Goal: Task Accomplishment & Management: Complete application form

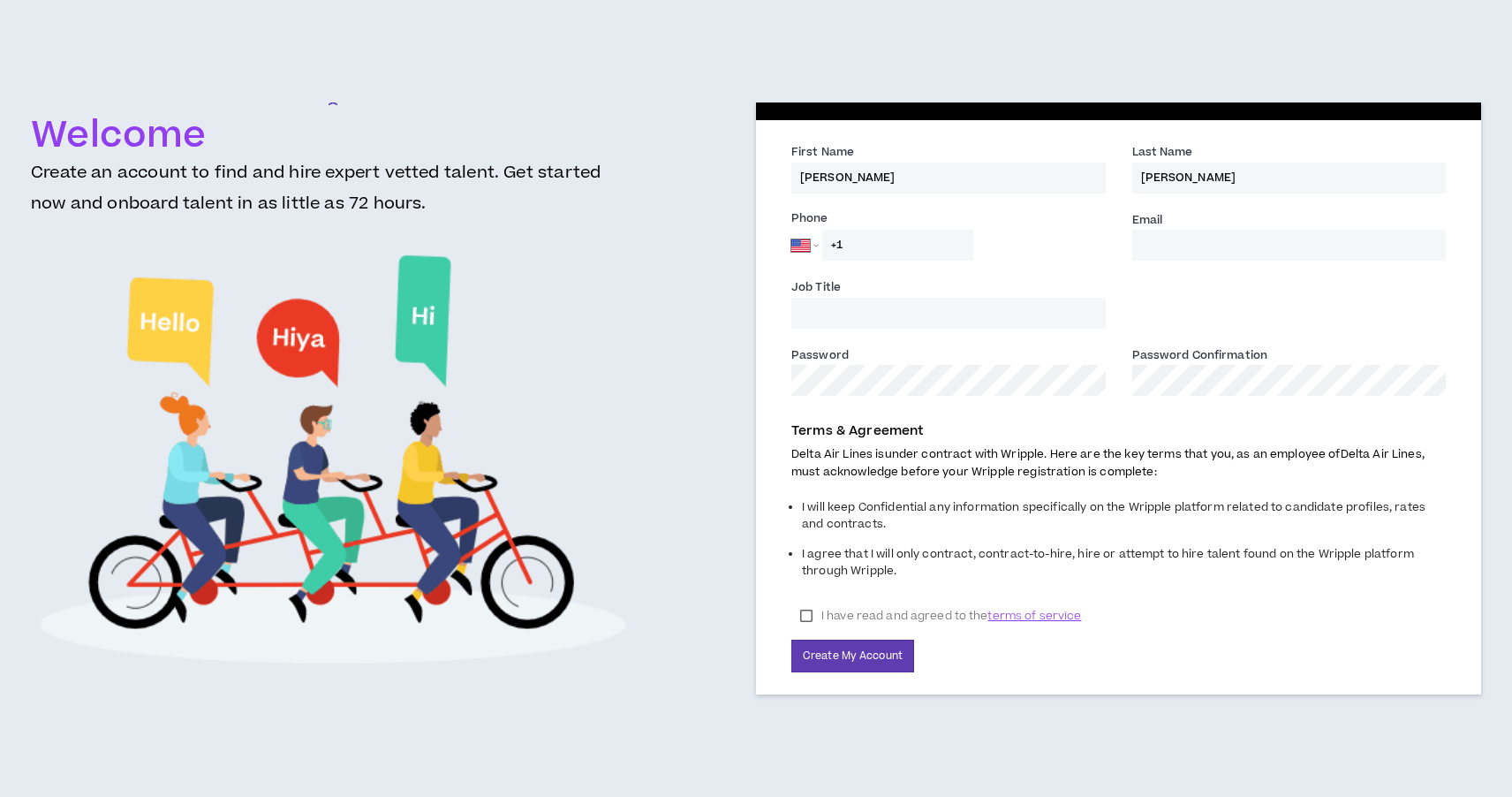
select select "US"
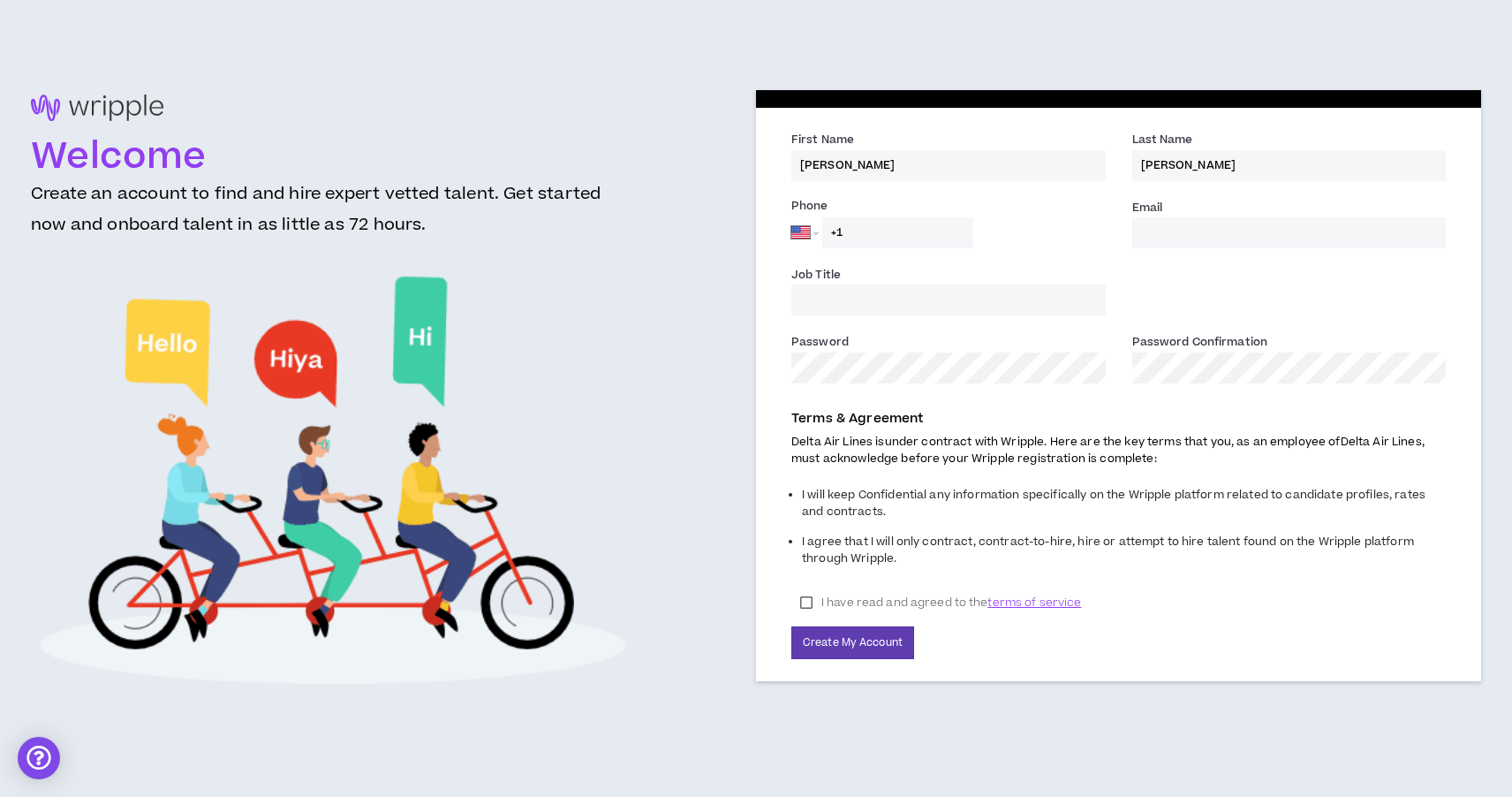
click at [1196, 226] on input "Email *" at bounding box center [1289, 233] width 315 height 31
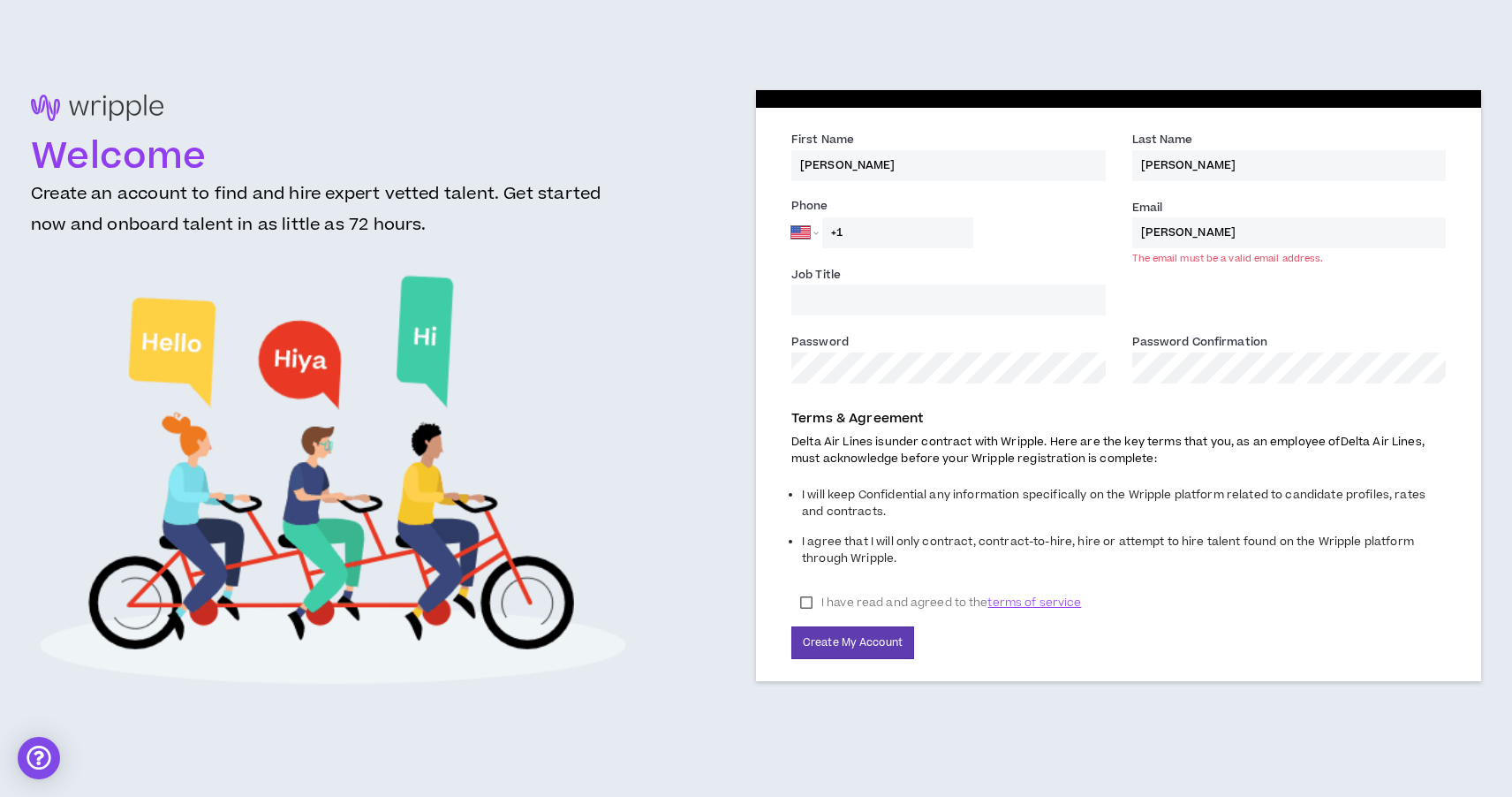
type input "[PERSON_NAME][EMAIL_ADDRESS][PERSON_NAME][DOMAIN_NAME]"
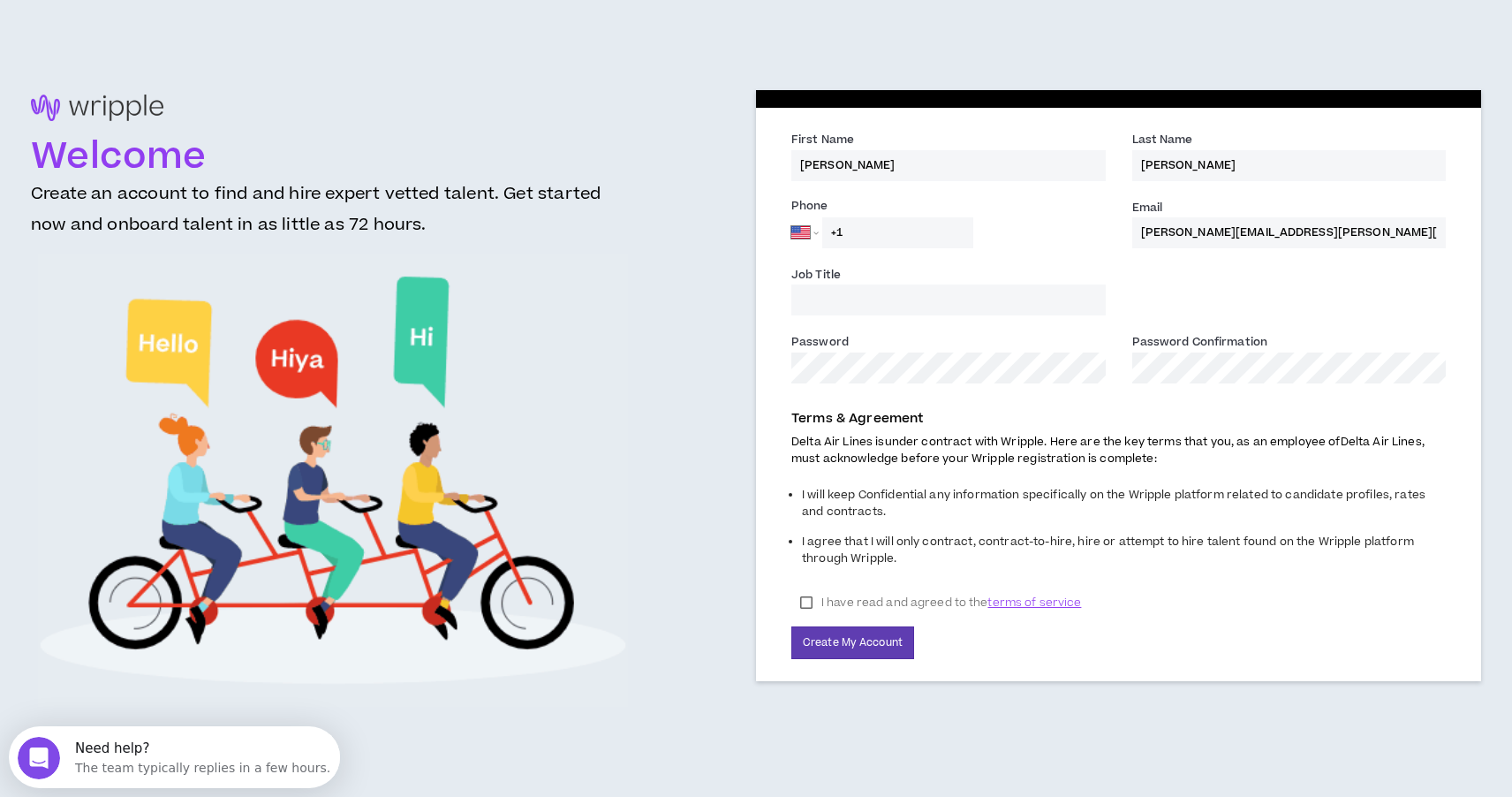
click at [933, 308] on input "Job Title" at bounding box center [948, 300] width 315 height 31
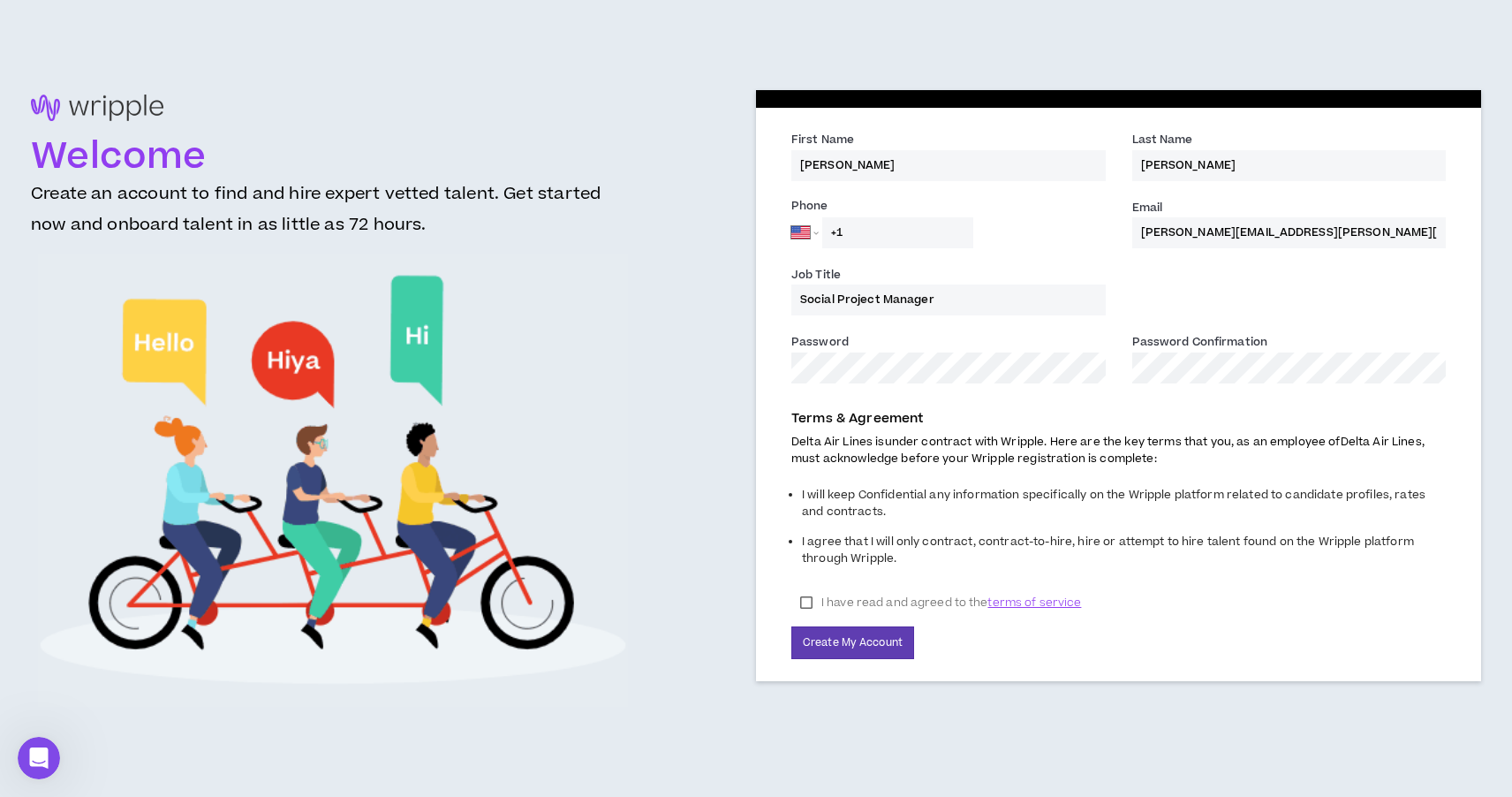
type input "Social Project Manager"
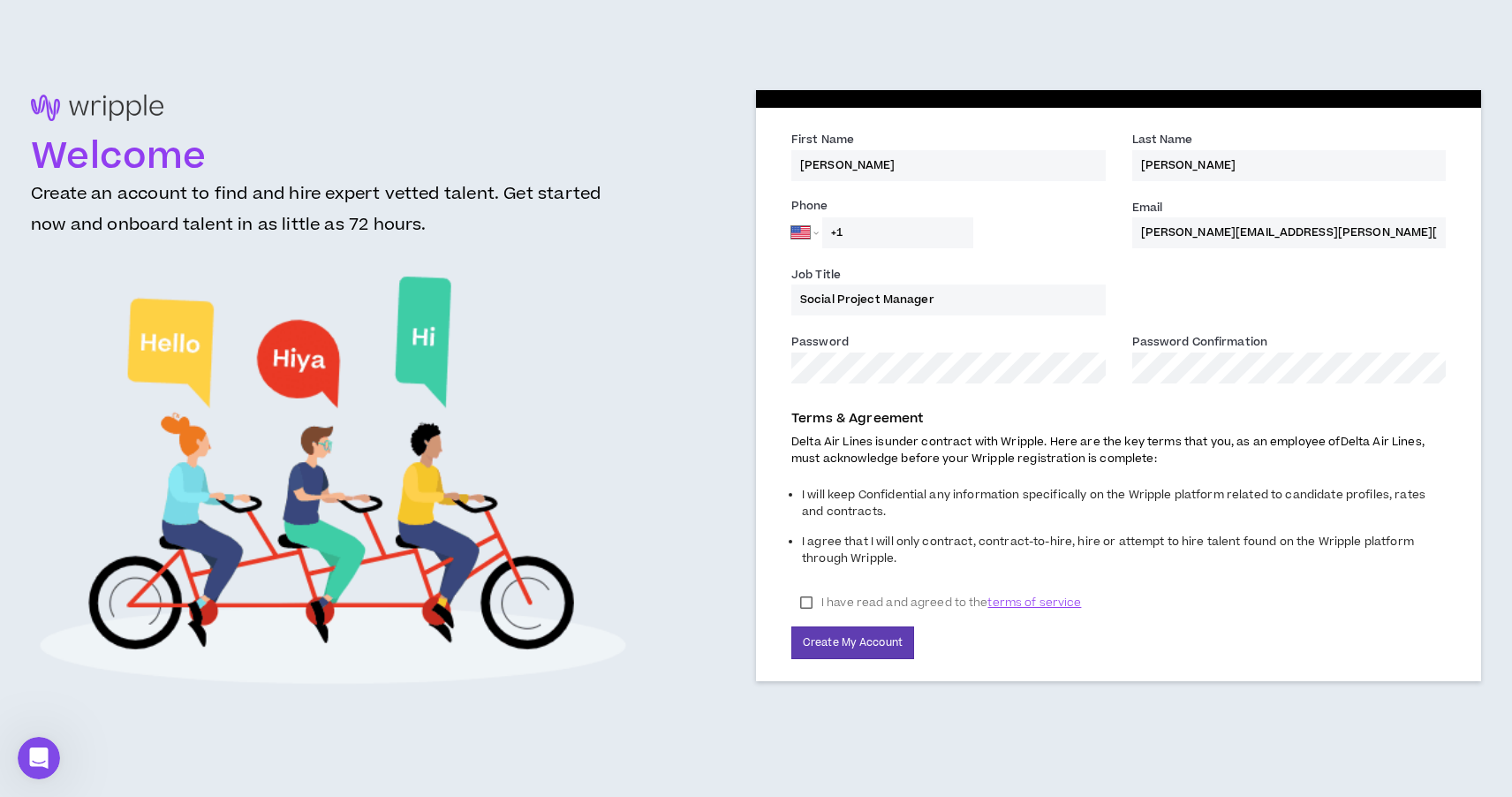
click at [809, 606] on label "I have read and agreed to the terms of service" at bounding box center [940, 601] width 298 height 26
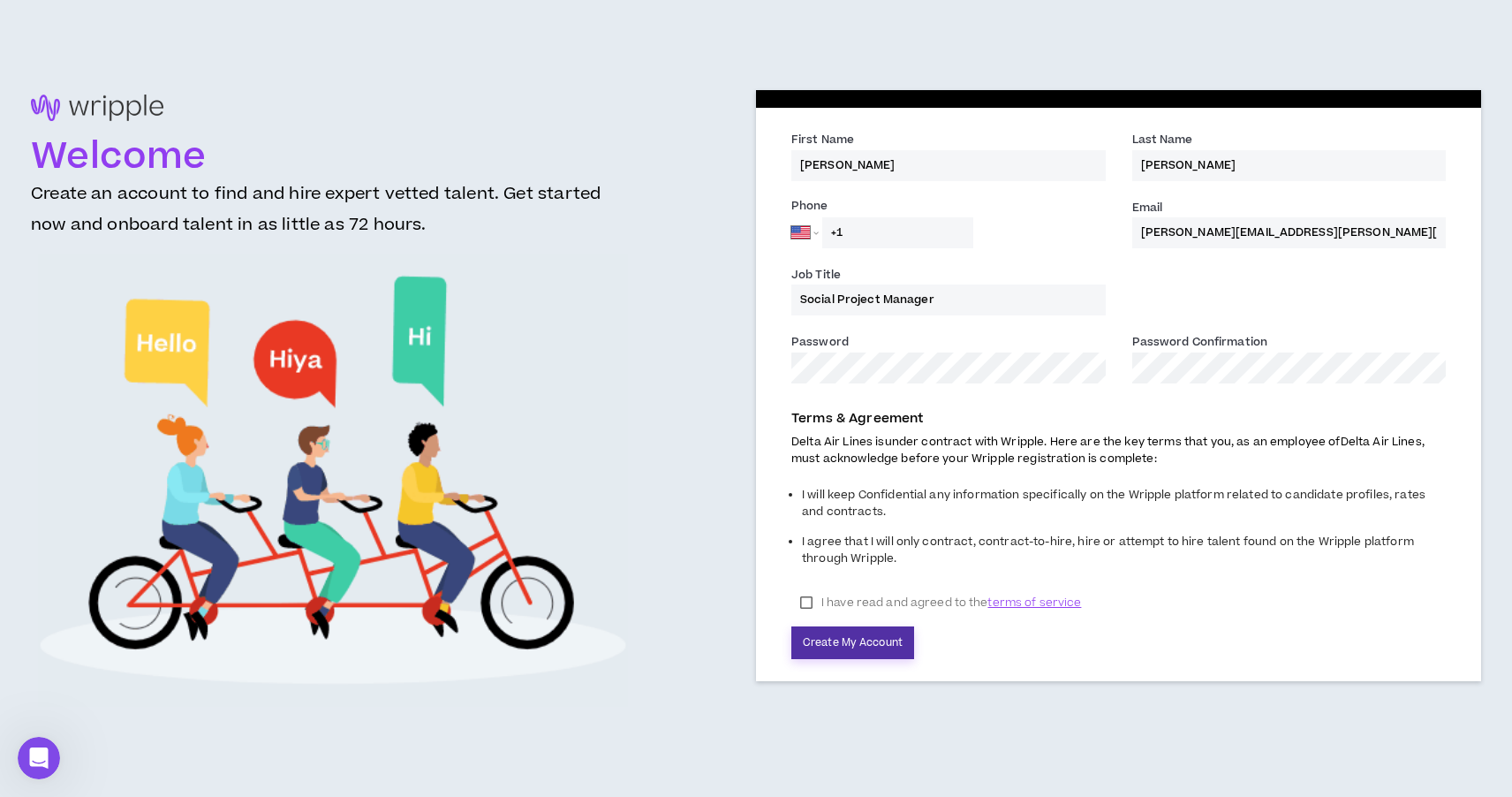
click at [846, 648] on button "Create My Account" at bounding box center [852, 643] width 123 height 33
